Goal: Task Accomplishment & Management: Manage account settings

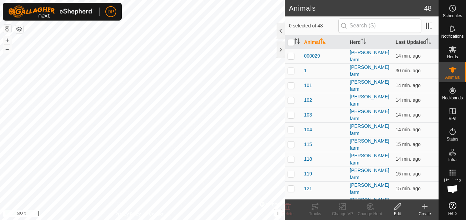
scroll to position [919, 0]
click at [311, 208] on tracks-svg-icon at bounding box center [314, 207] width 27 height 8
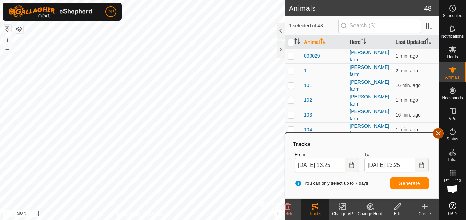
click at [436, 133] on button "button" at bounding box center [438, 133] width 11 height 11
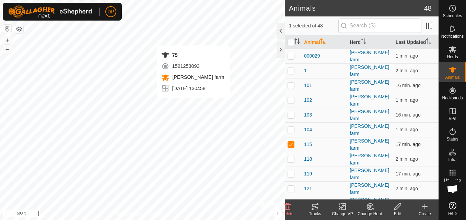
checkbox input "false"
checkbox input "true"
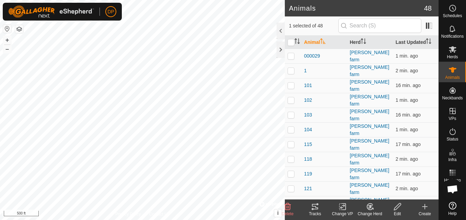
click at [315, 207] on icon at bounding box center [315, 206] width 6 height 5
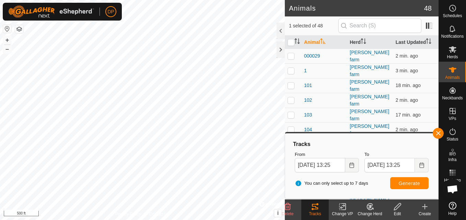
click at [319, 208] on tracks-svg-icon at bounding box center [314, 207] width 27 height 8
click at [436, 131] on button "button" at bounding box center [438, 133] width 11 height 11
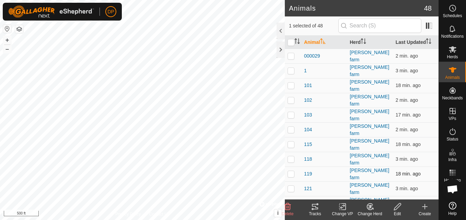
click at [289, 171] on p-checkbox at bounding box center [291, 173] width 7 height 5
checkbox input "true"
click at [291, 142] on p-checkbox at bounding box center [291, 144] width 7 height 5
checkbox input "false"
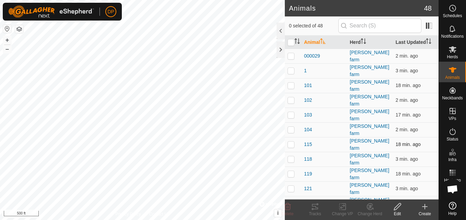
checkbox input "false"
click at [317, 207] on icon at bounding box center [315, 207] width 8 height 8
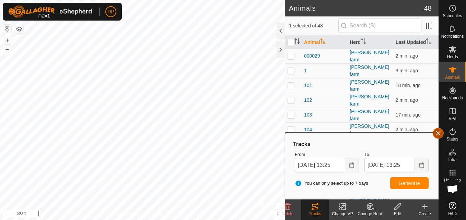
click at [439, 133] on button "button" at bounding box center [438, 133] width 11 height 11
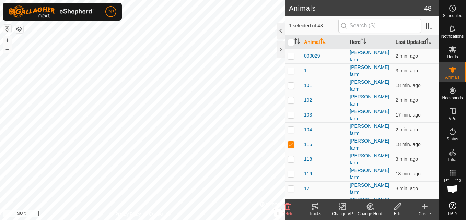
checkbox input "false"
